Goal: Task Accomplishment & Management: Use online tool/utility

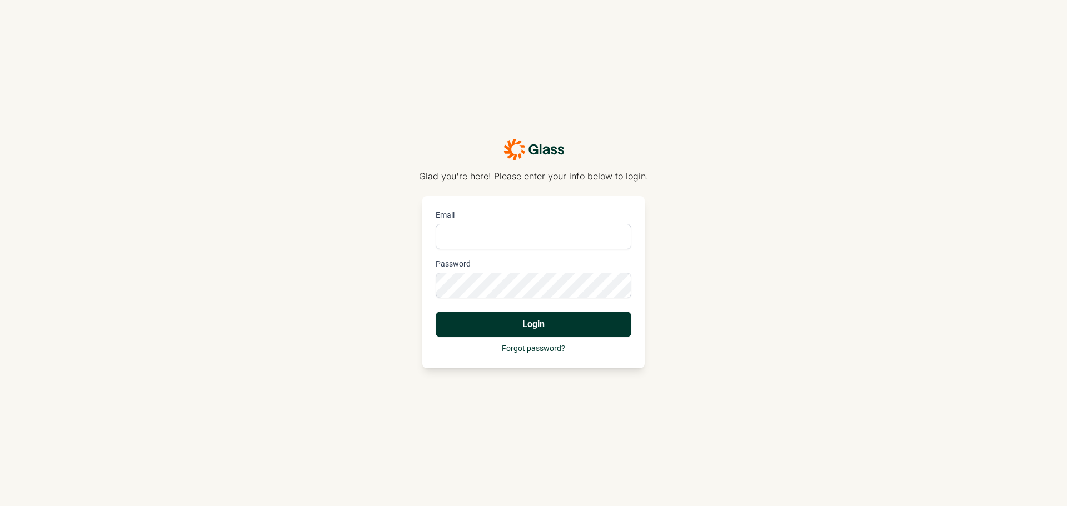
type input "becky.orourke@useglass.com"
drag, startPoint x: 491, startPoint y: 140, endPoint x: 484, endPoint y: 150, distance: 12.3
click at [595, 148] on div "Glad you're here! Please enter your info below to login." at bounding box center [534, 160] width 230 height 44
click at [528, 145] on icon at bounding box center [534, 149] width 61 height 22
type input "[PERSON_NAME][EMAIL_ADDRESS][PERSON_NAME][DOMAIN_NAME]"
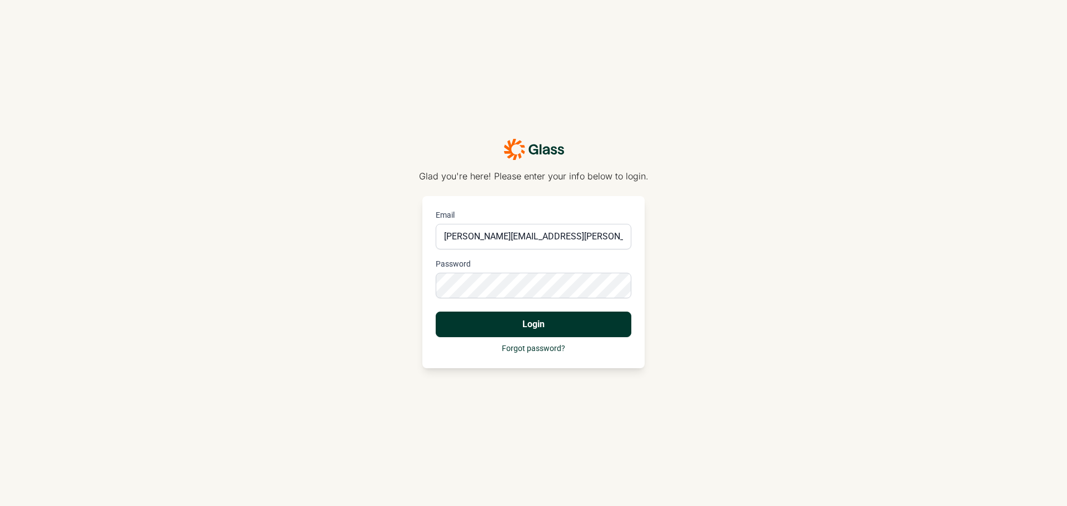
click at [528, 324] on button "Login" at bounding box center [534, 325] width 196 height 26
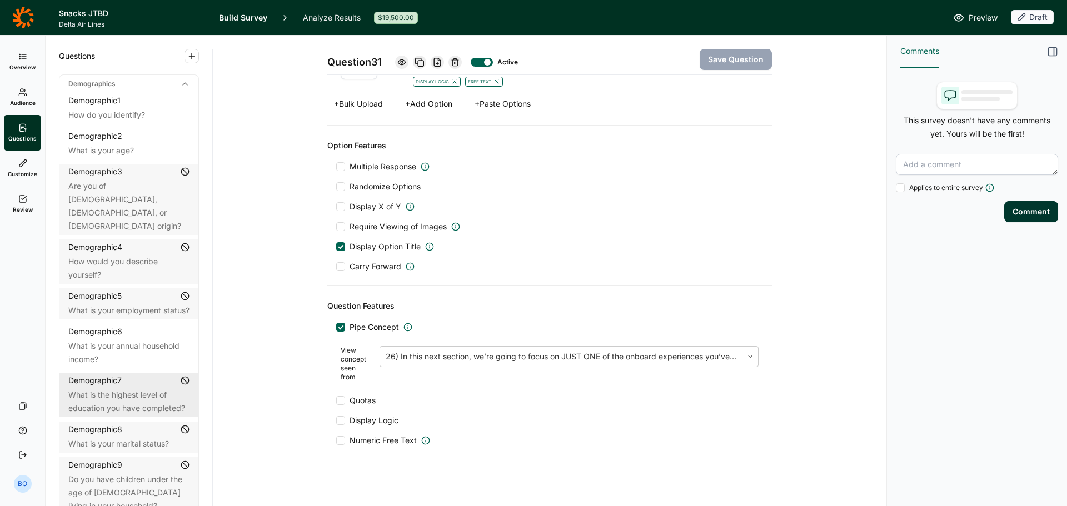
scroll to position [615, 0]
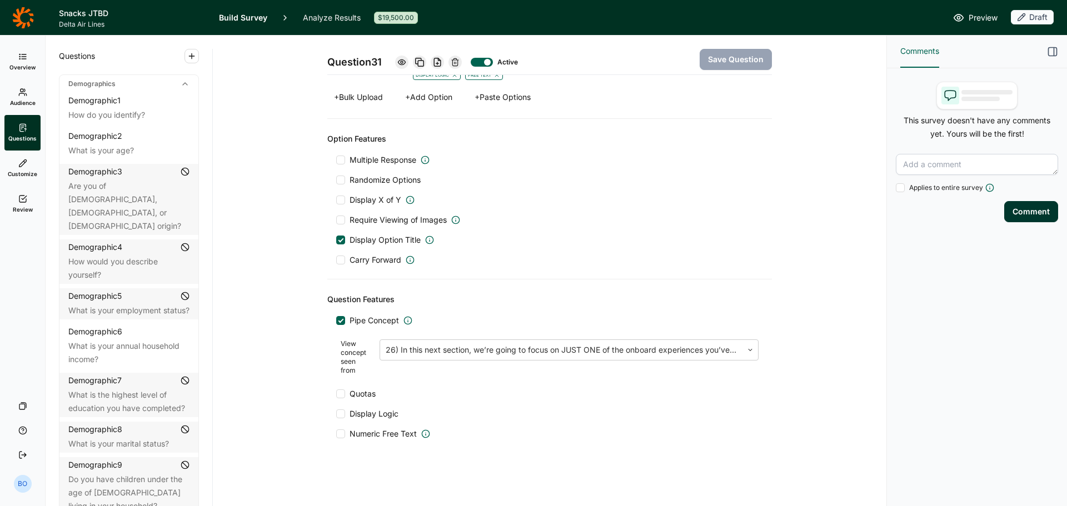
click at [329, 17] on link "Analyze Results" at bounding box center [332, 17] width 58 height 35
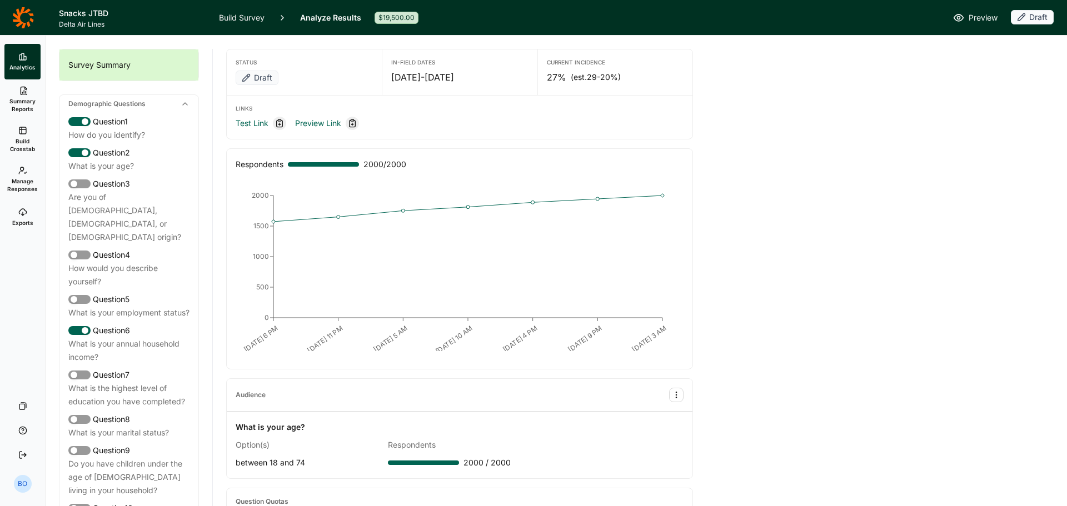
click at [26, 129] on use at bounding box center [22, 130] width 7 height 7
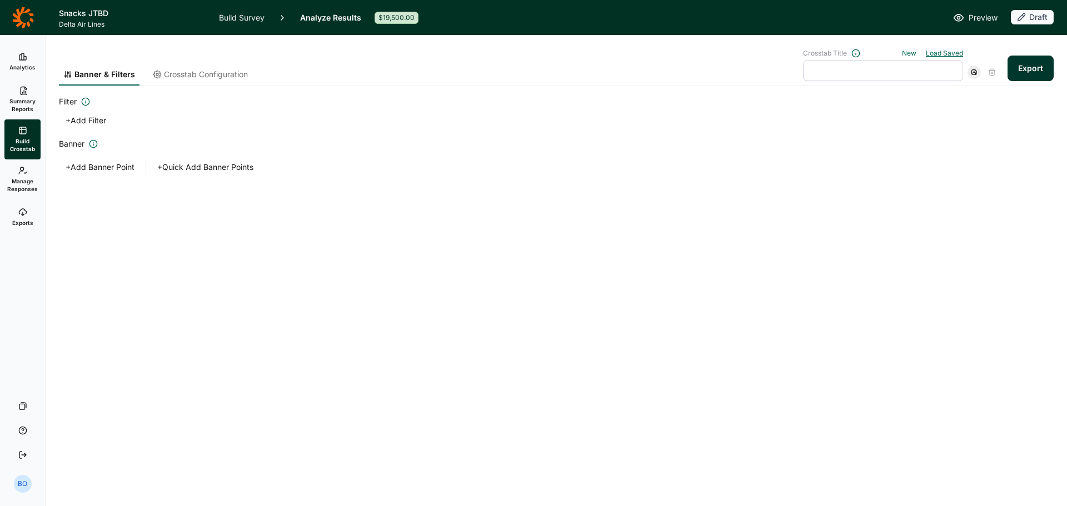
click at [952, 50] on link "Load Saved" at bounding box center [944, 53] width 37 height 8
click at [953, 44] on div "Banner & Filters Crosstab Configuration Crosstab Title New Load Saved (unlabele…" at bounding box center [556, 61] width 995 height 51
click at [14, 210] on link "Exports" at bounding box center [22, 218] width 36 height 36
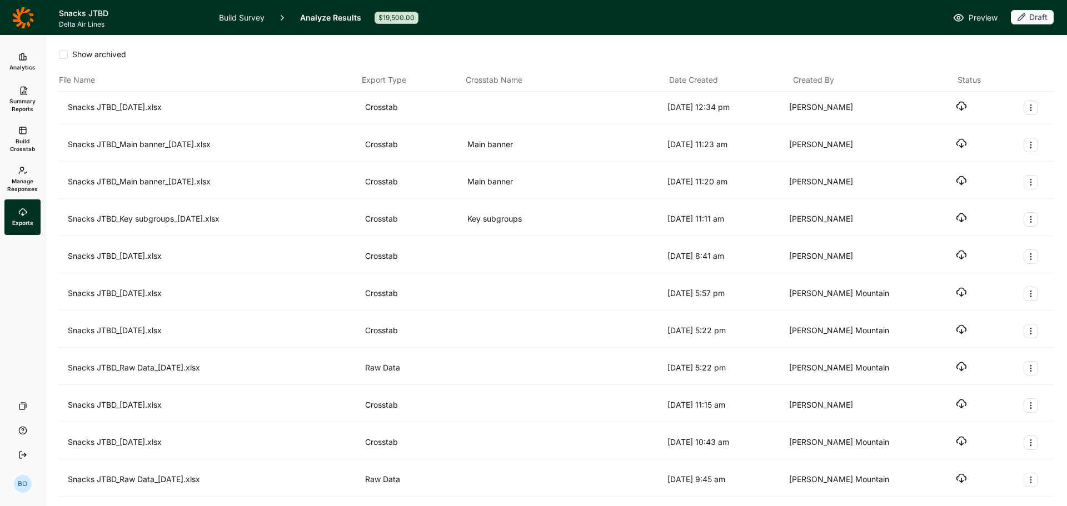
click at [957, 107] on use "button" at bounding box center [961, 106] width 9 height 8
click at [218, 12] on header "Snacks JTBD Delta Air Lines Build Survey Analyze Results $19,500.00 Preview Dra…" at bounding box center [533, 17] width 1067 height 35
click at [244, 17] on link "Build Survey" at bounding box center [242, 17] width 46 height 35
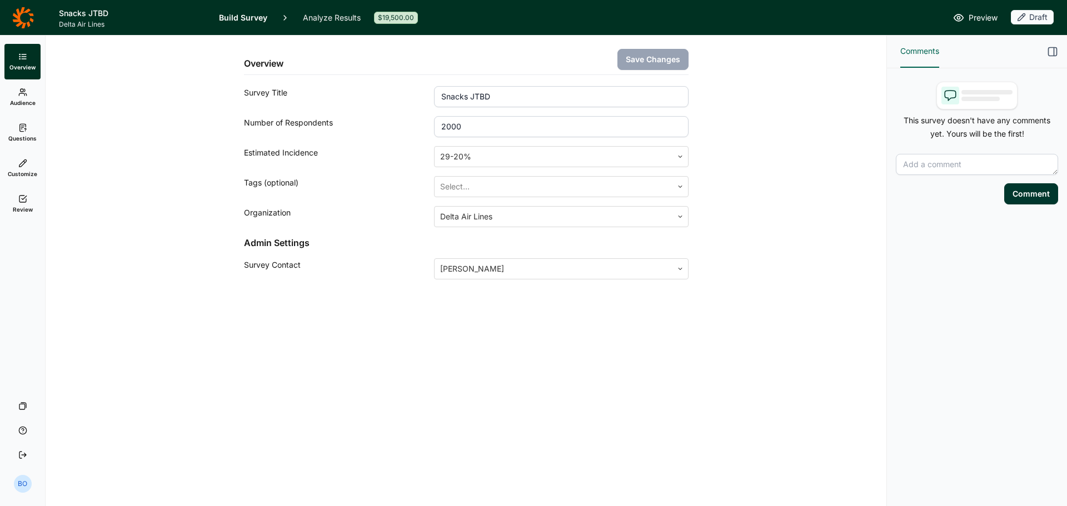
click at [20, 127] on icon at bounding box center [22, 127] width 9 height 9
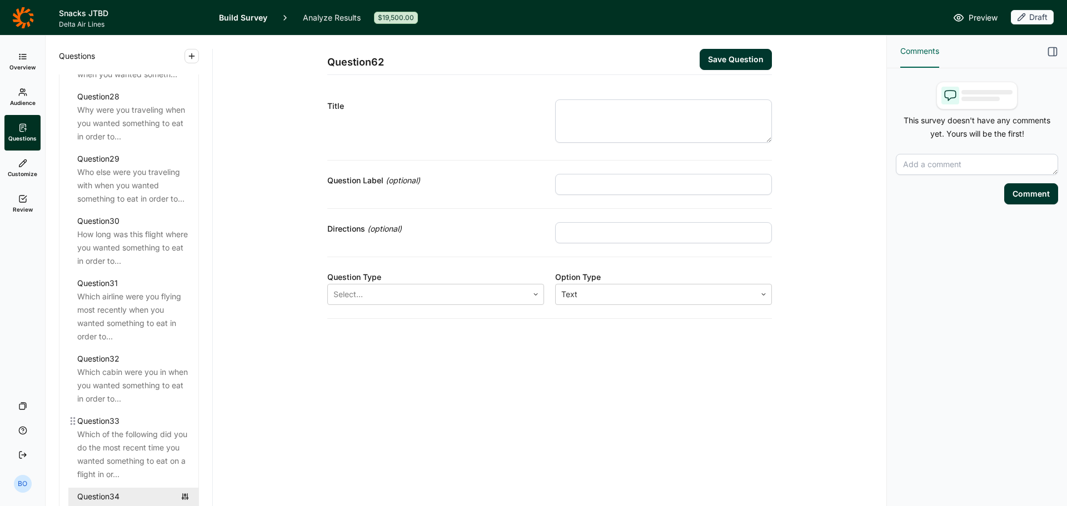
scroll to position [2557, 0]
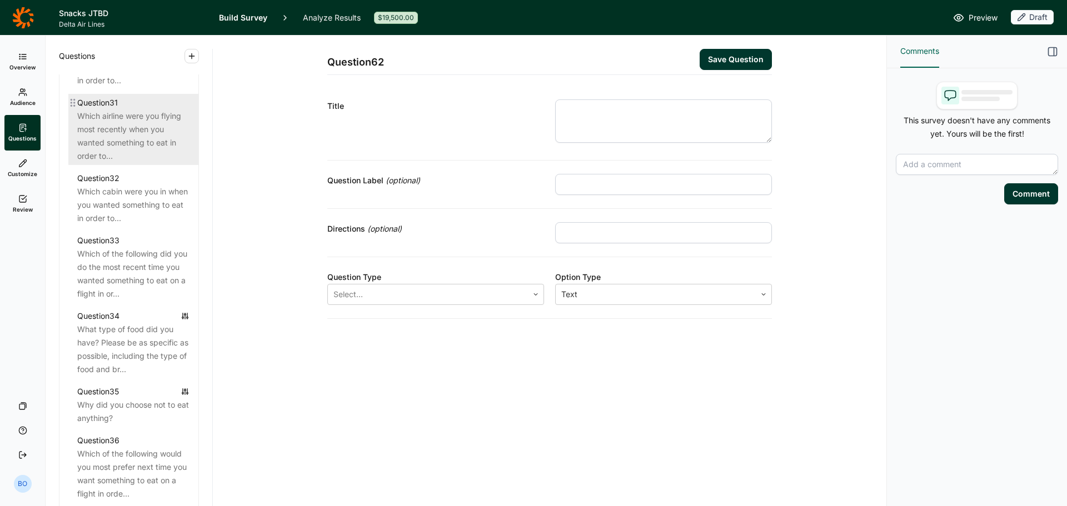
click at [131, 163] on div "Which airline were you flying most recently when you wanted something to eat in…" at bounding box center [133, 136] width 112 height 53
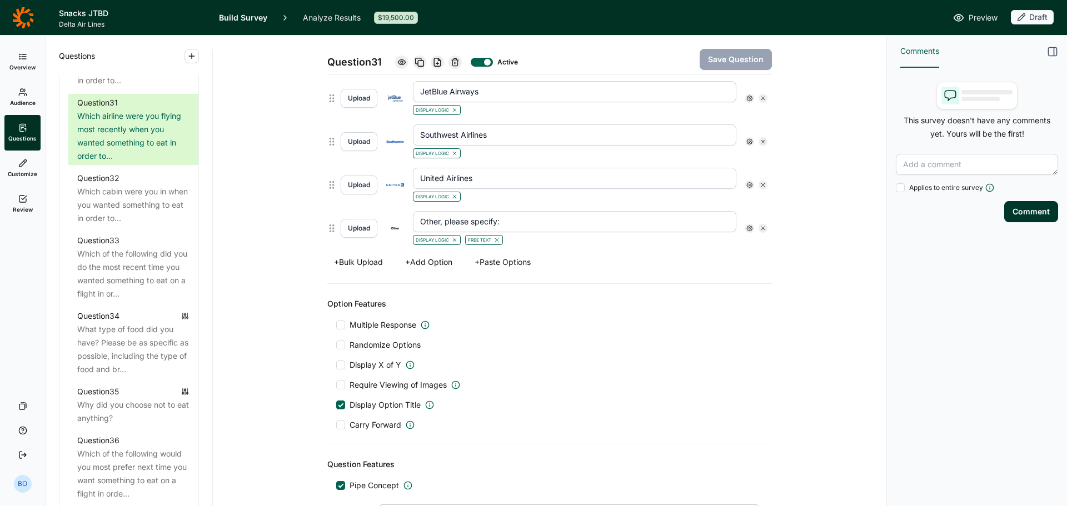
scroll to position [448, 0]
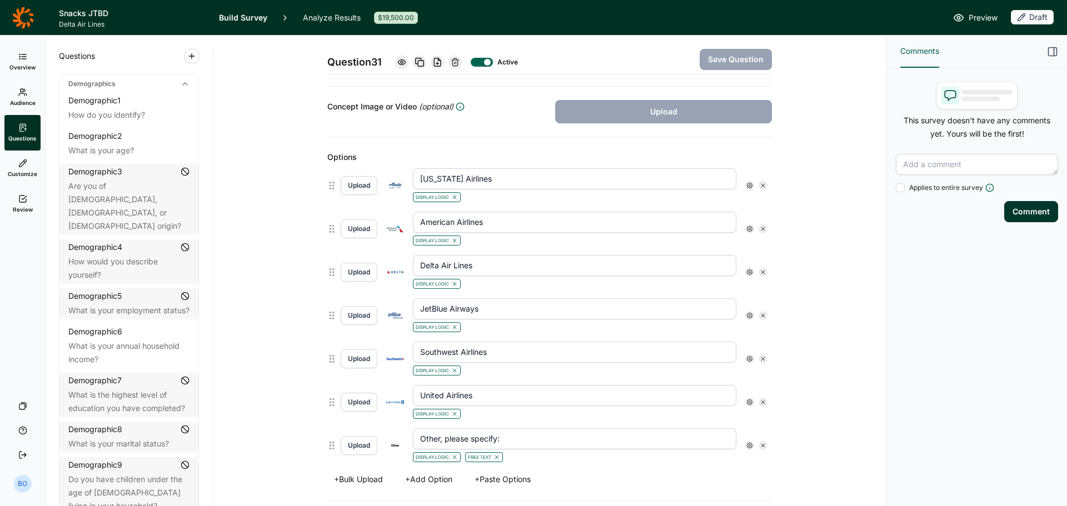
scroll to position [226, 0]
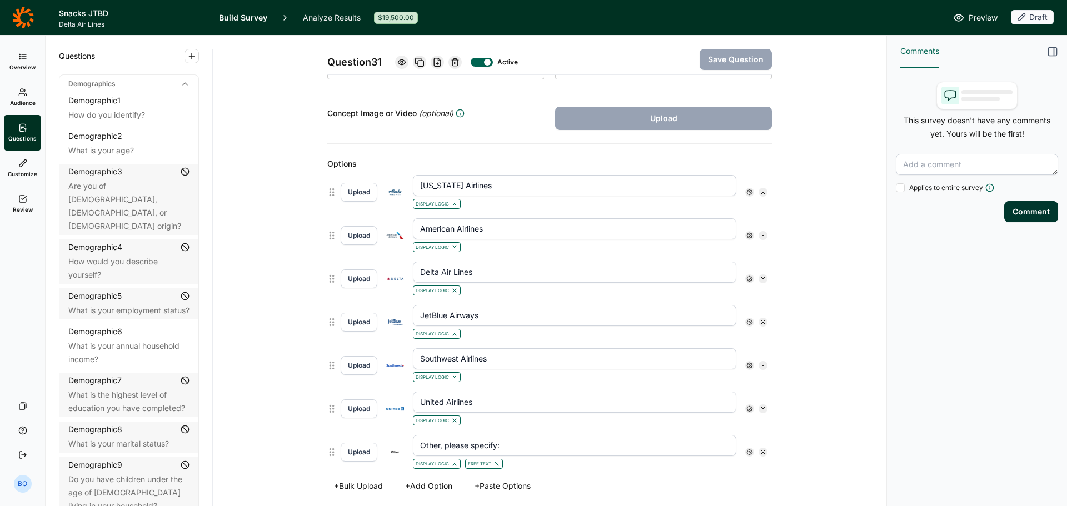
click at [747, 192] on icon at bounding box center [750, 192] width 7 height 7
click at [823, 216] on icon at bounding box center [824, 213] width 7 height 7
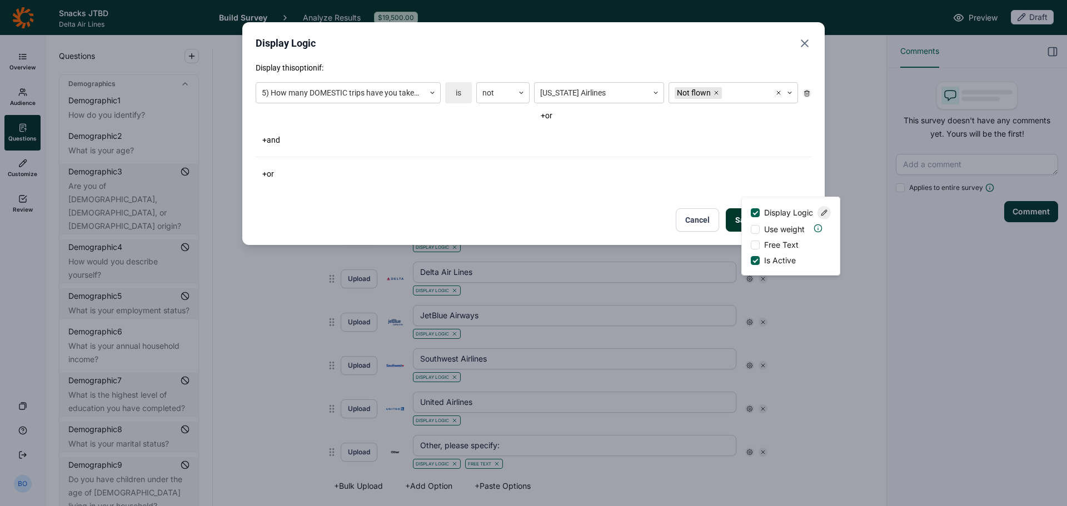
click at [811, 42] on icon "Close" at bounding box center [804, 43] width 13 height 13
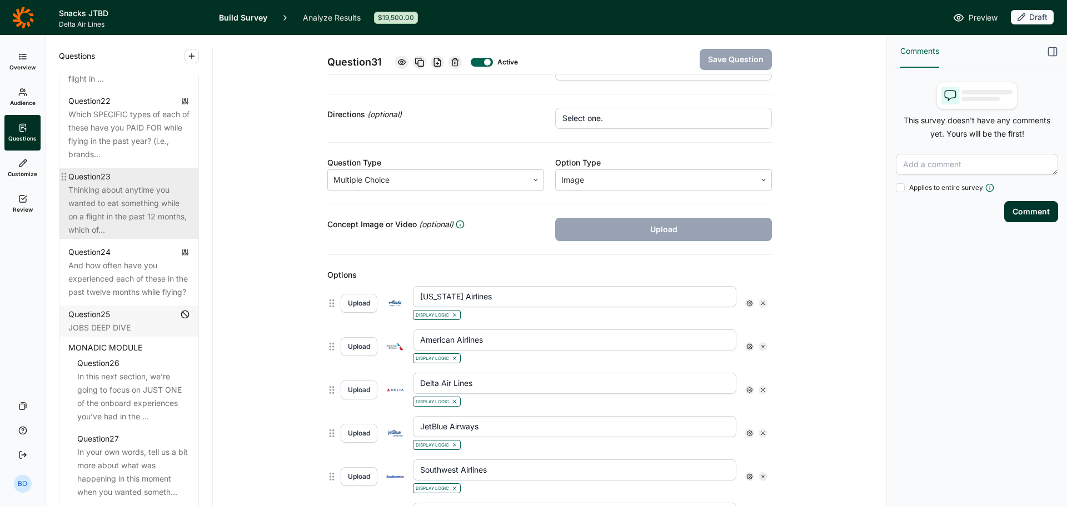
scroll to position [2113, 0]
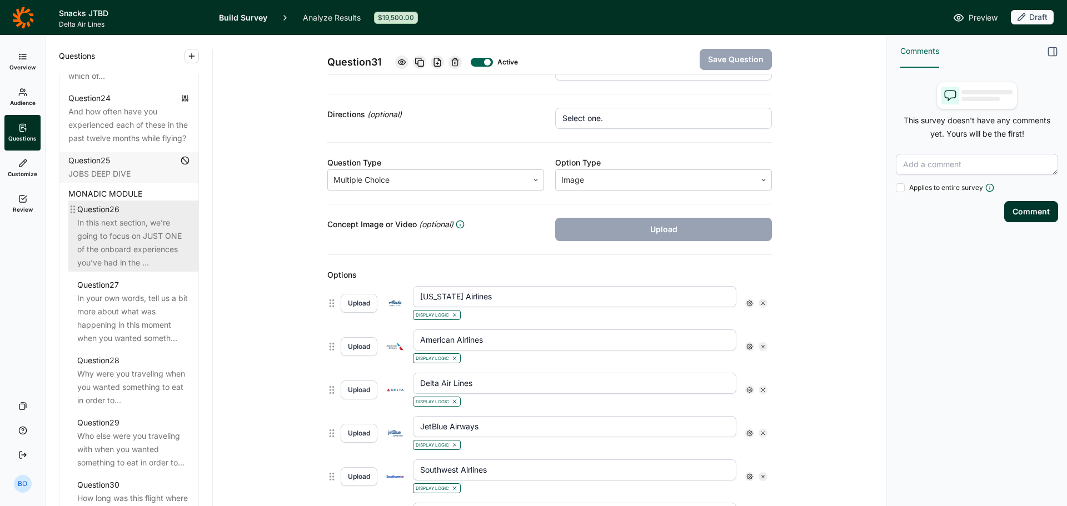
click at [127, 249] on div "In this next section, we’re going to focus on JUST ONE of the onboard experienc…" at bounding box center [133, 242] width 112 height 53
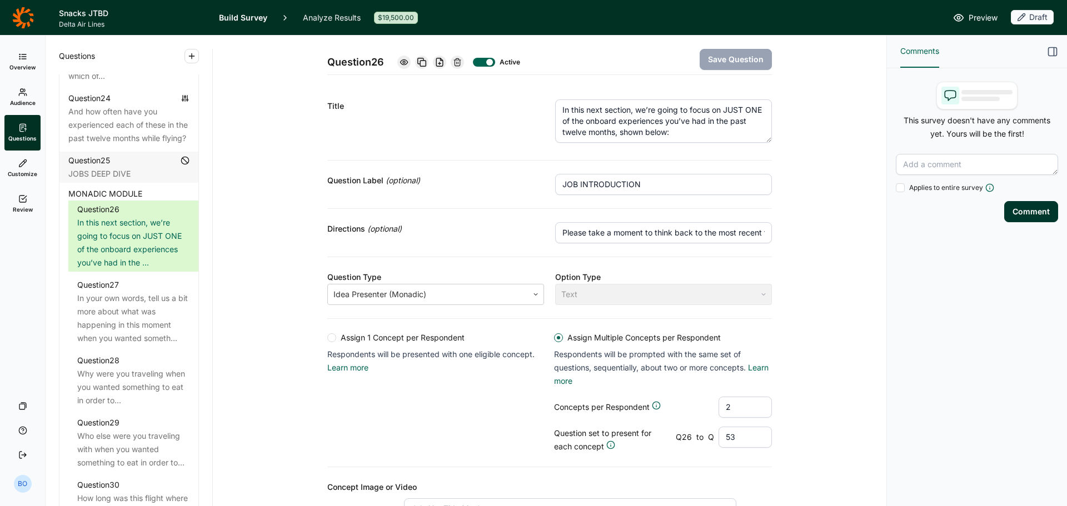
click at [326, 14] on link "Analyze Results" at bounding box center [332, 17] width 58 height 35
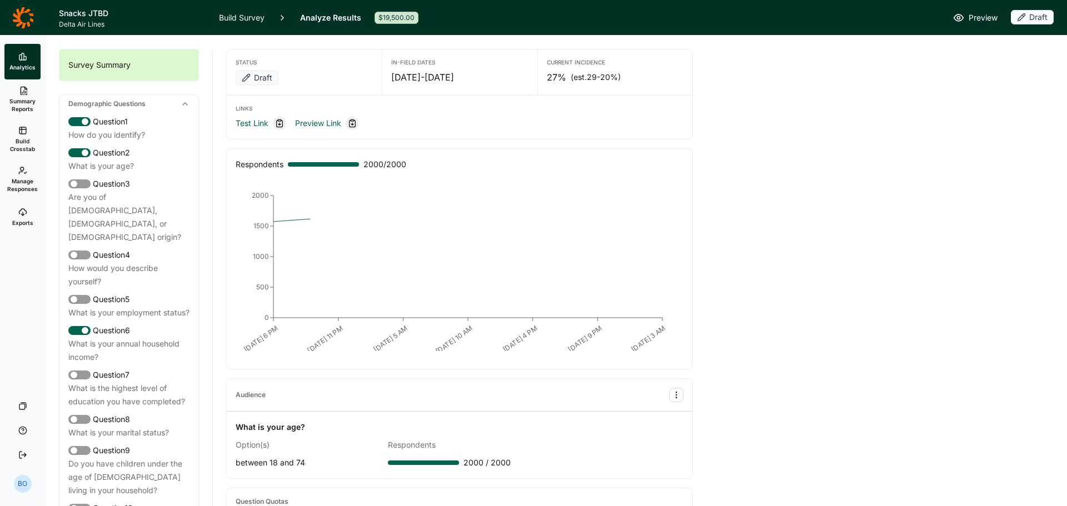
click at [27, 145] on span "Build Crosstab" at bounding box center [22, 145] width 27 height 16
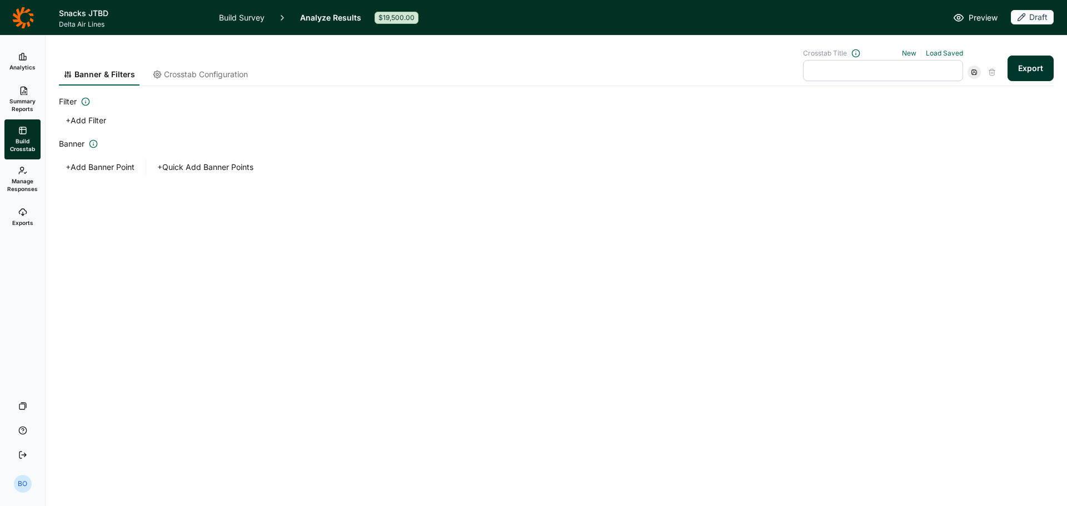
click at [206, 71] on span "Crosstab Configuration" at bounding box center [206, 74] width 84 height 11
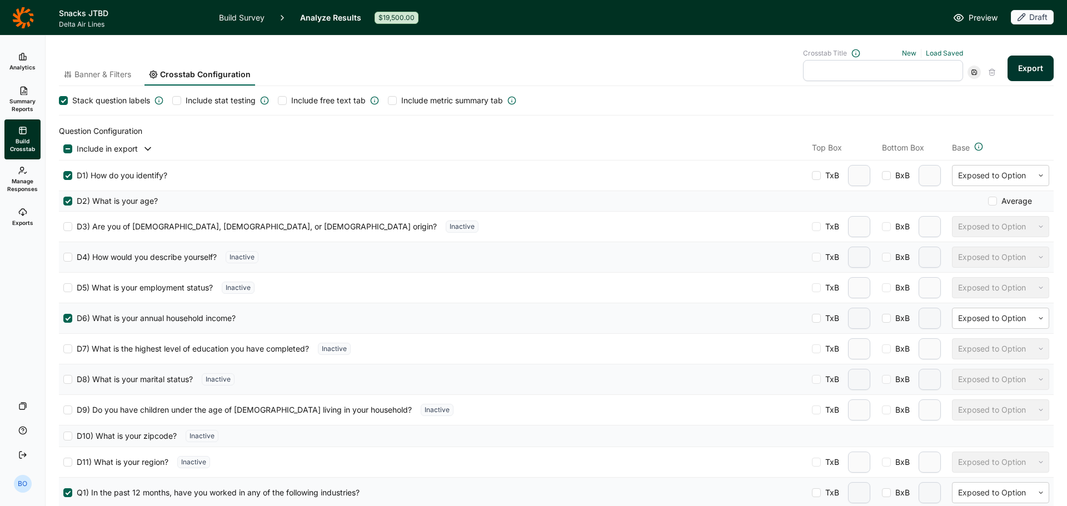
click at [975, 148] on use at bounding box center [978, 146] width 7 height 7
click at [1038, 319] on icon at bounding box center [1041, 318] width 7 height 7
click at [1014, 153] on div "Base" at bounding box center [1000, 148] width 97 height 13
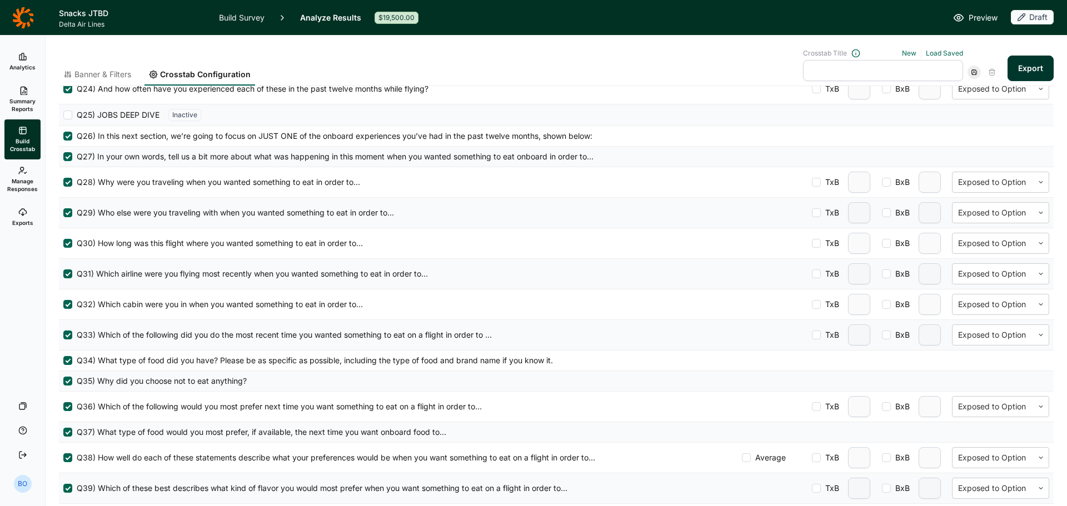
scroll to position [1112, 0]
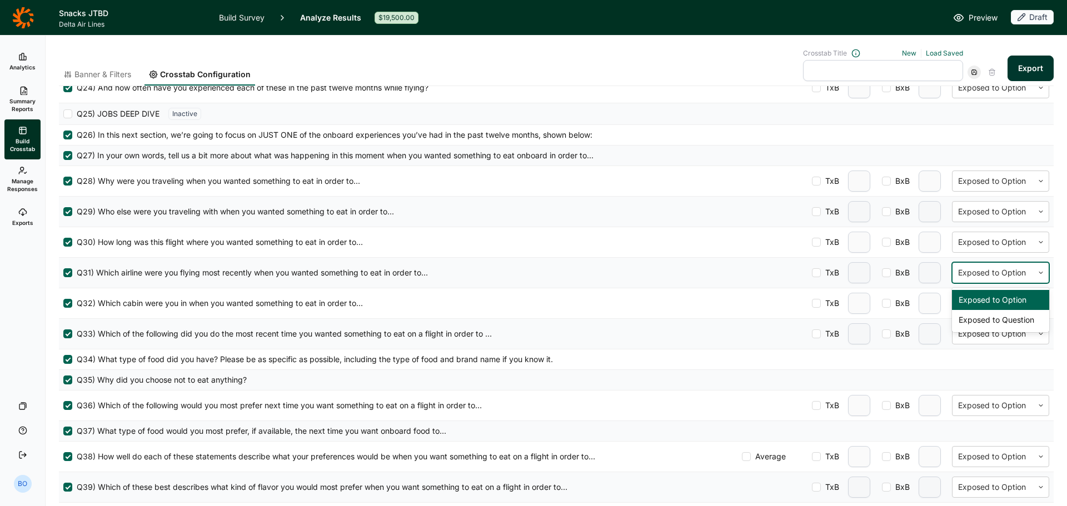
click at [997, 272] on div at bounding box center [992, 272] width 69 height 13
click at [1001, 319] on div "Exposed to Question" at bounding box center [1000, 320] width 97 height 20
click at [1011, 300] on div at bounding box center [992, 303] width 69 height 13
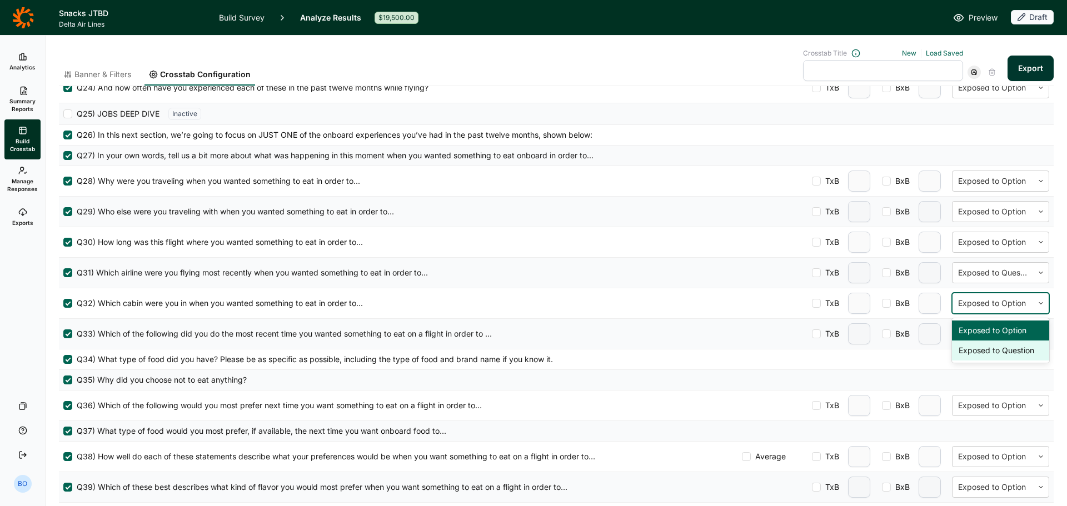
click at [1000, 352] on div "Exposed to Question" at bounding box center [1000, 351] width 97 height 20
